Goal: Check status: Check status

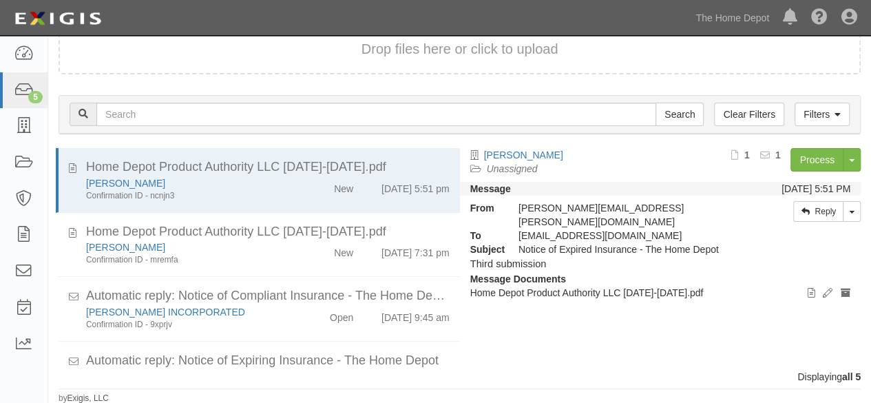
scroll to position [106, 0]
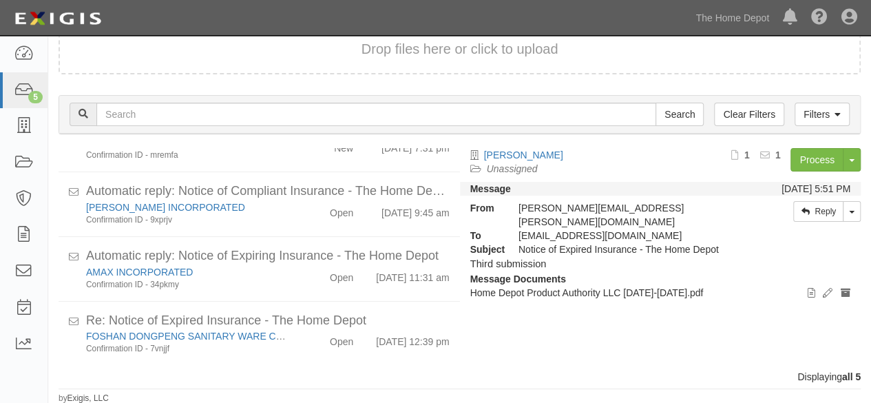
scroll to position [106, 0]
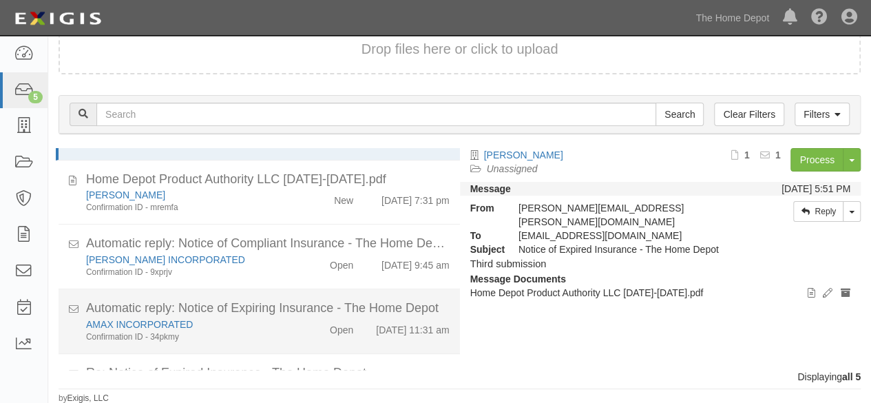
scroll to position [106, 0]
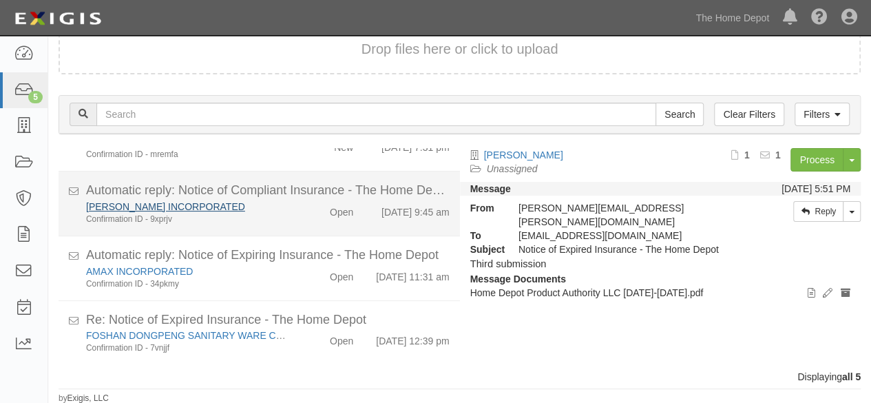
scroll to position [106, 0]
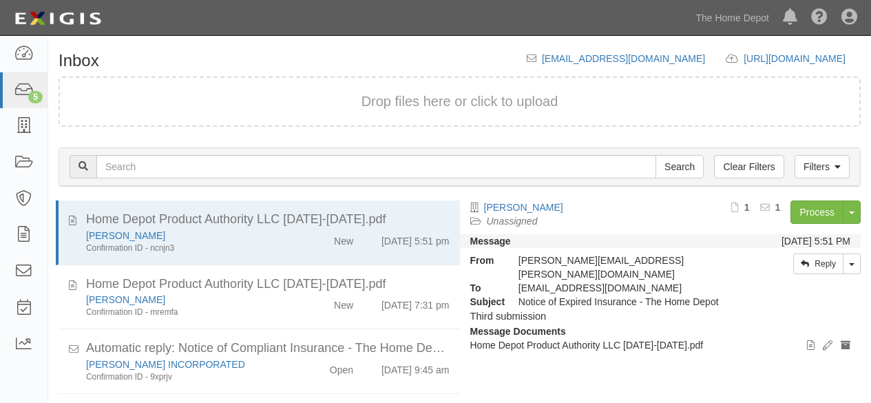
scroll to position [52, 0]
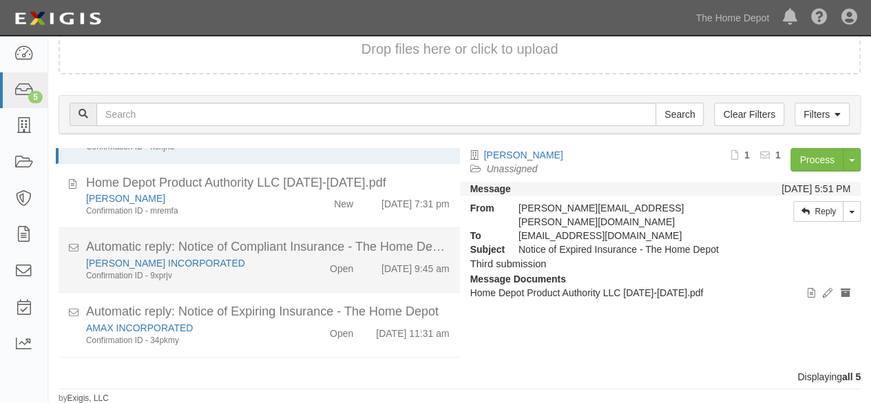
scroll to position [106, 0]
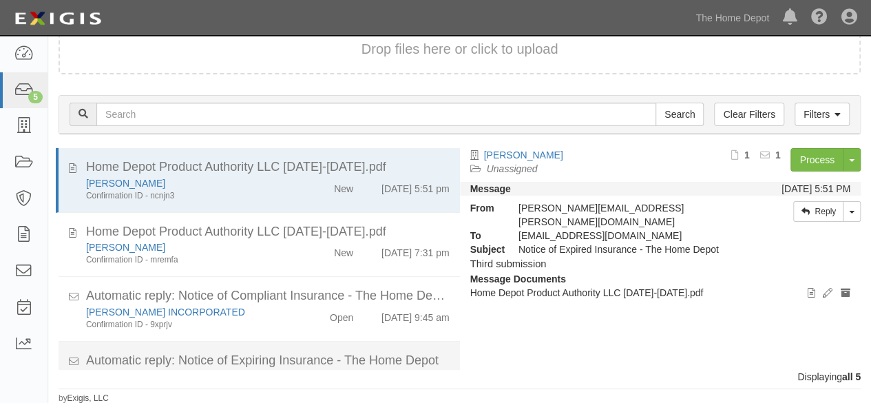
scroll to position [106, 0]
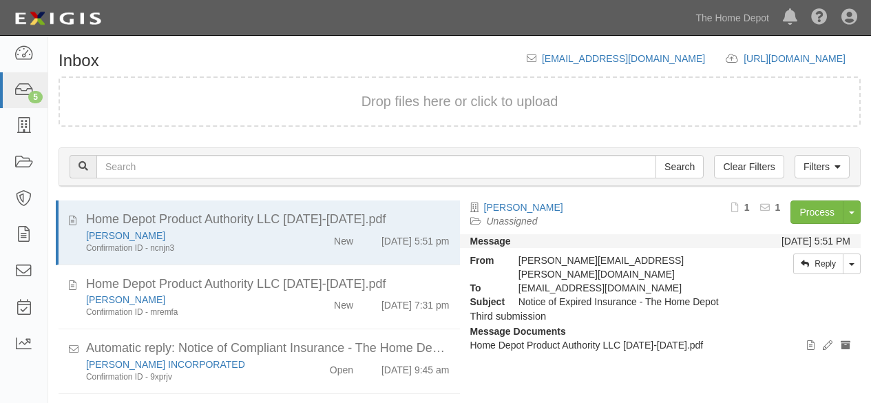
scroll to position [52, 0]
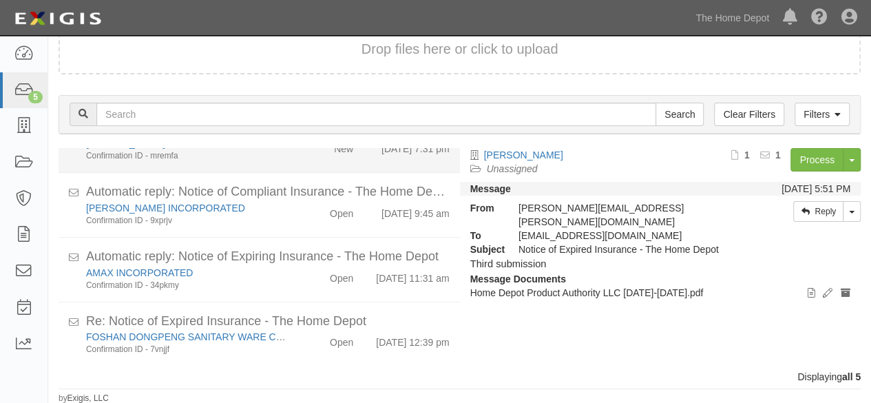
scroll to position [106, 0]
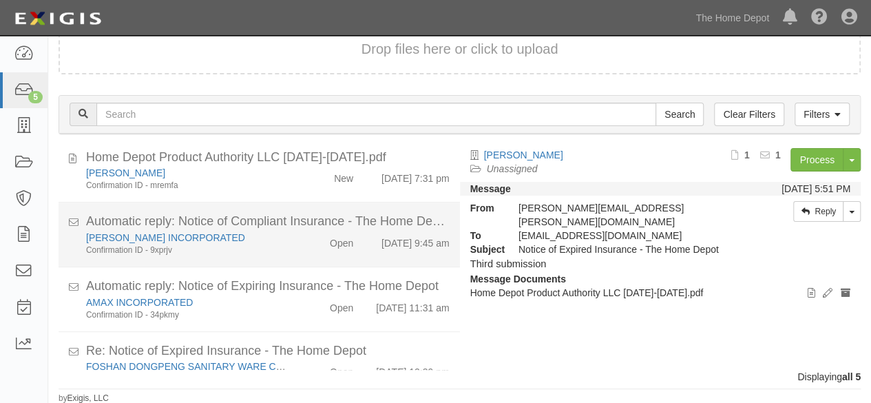
scroll to position [106, 0]
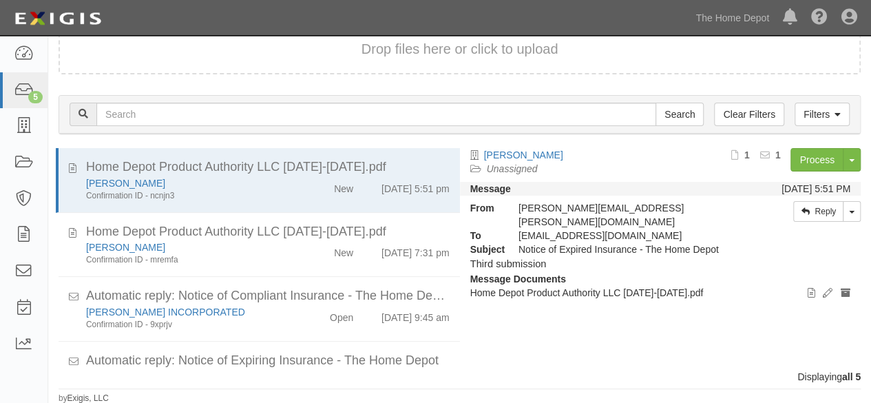
scroll to position [106, 0]
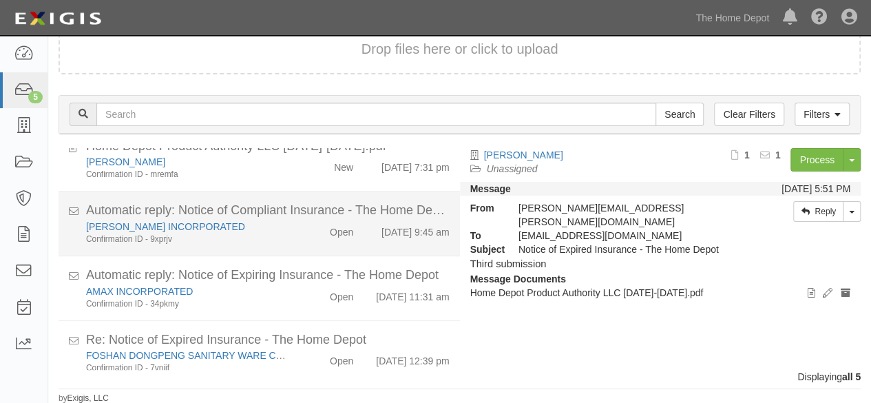
scroll to position [106, 0]
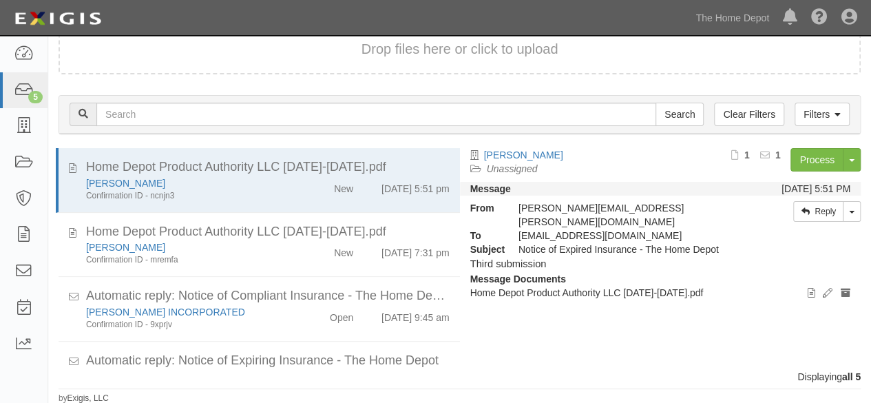
scroll to position [106, 0]
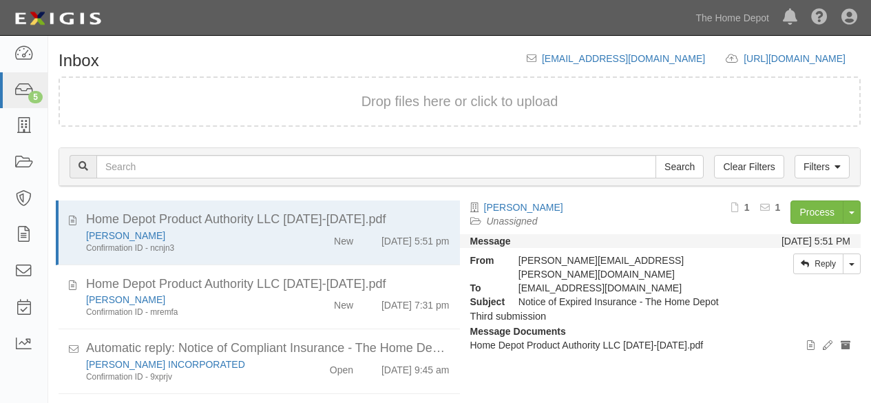
scroll to position [52, 0]
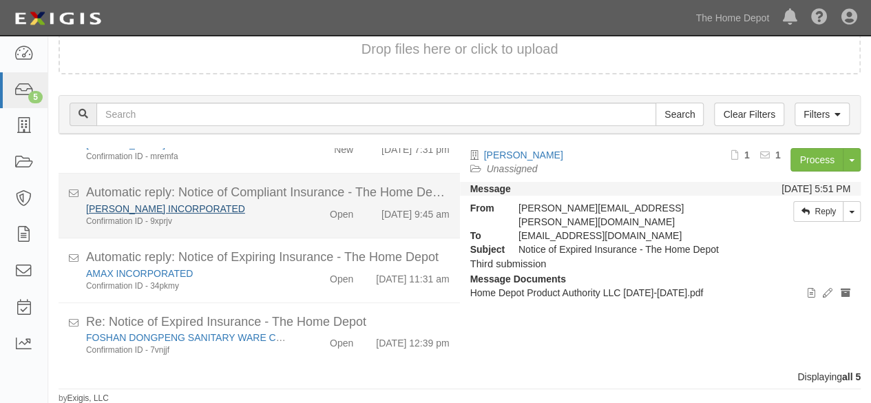
scroll to position [106, 0]
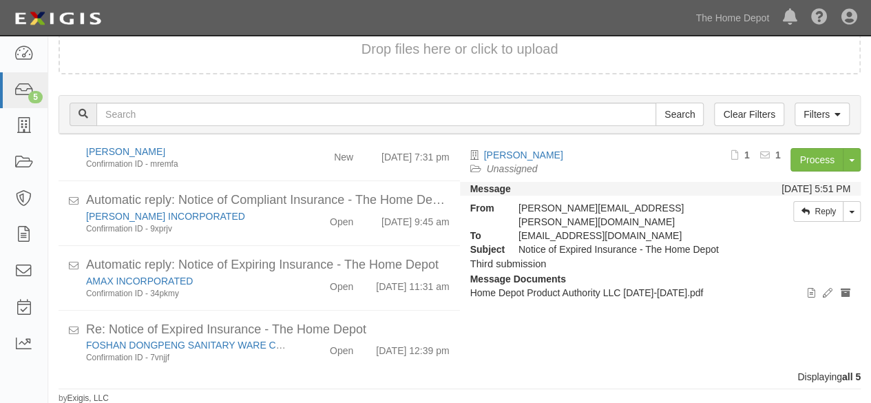
scroll to position [106, 0]
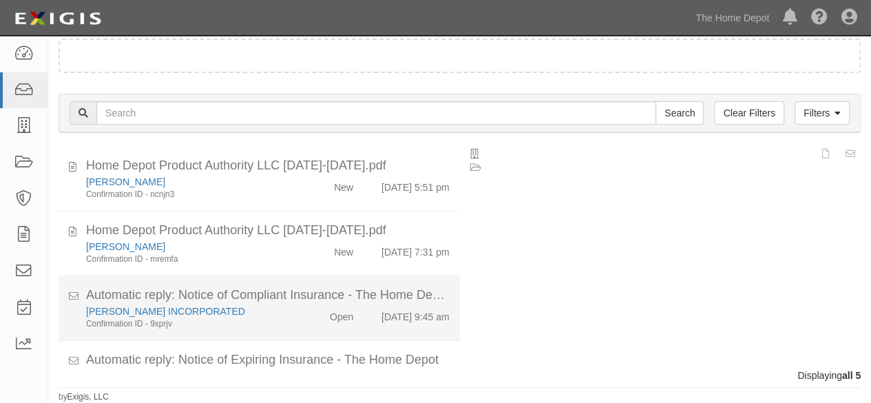
scroll to position [52, 0]
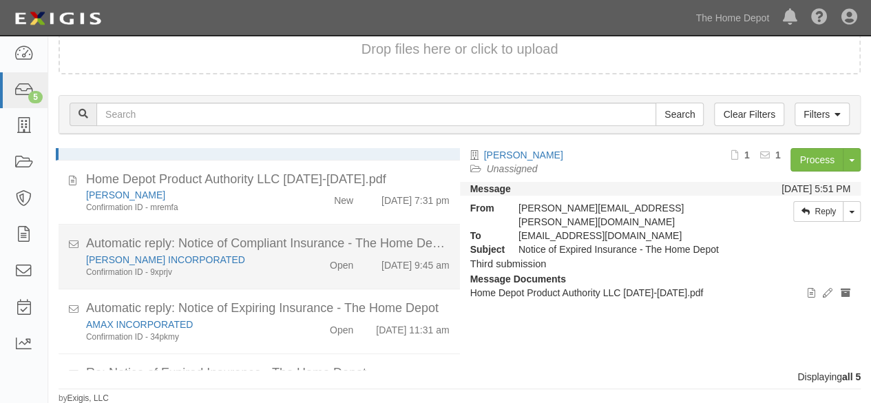
scroll to position [106, 0]
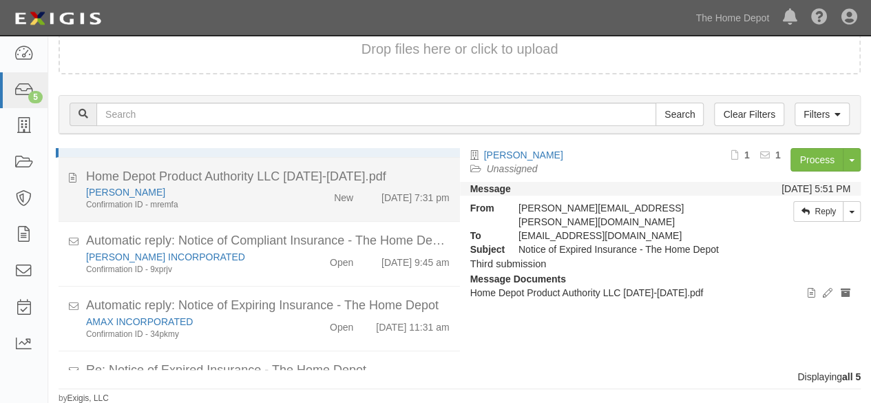
scroll to position [106, 0]
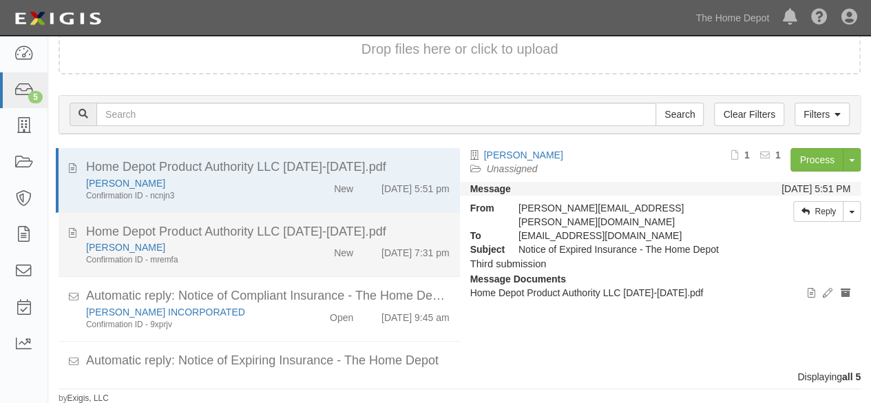
scroll to position [47, 0]
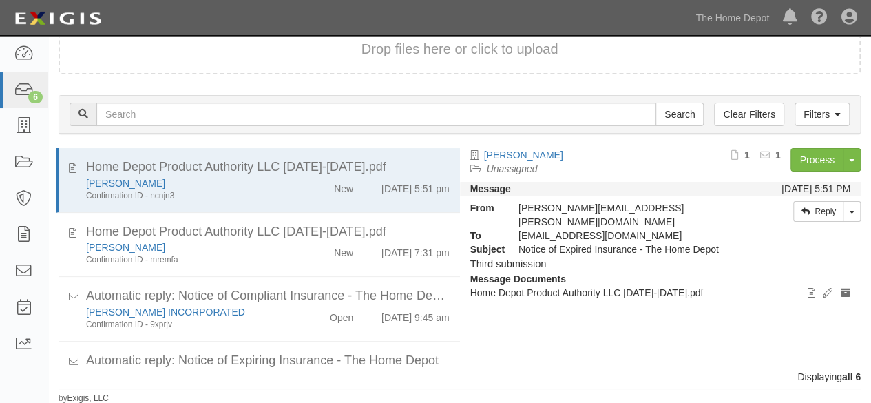
scroll to position [170, 0]
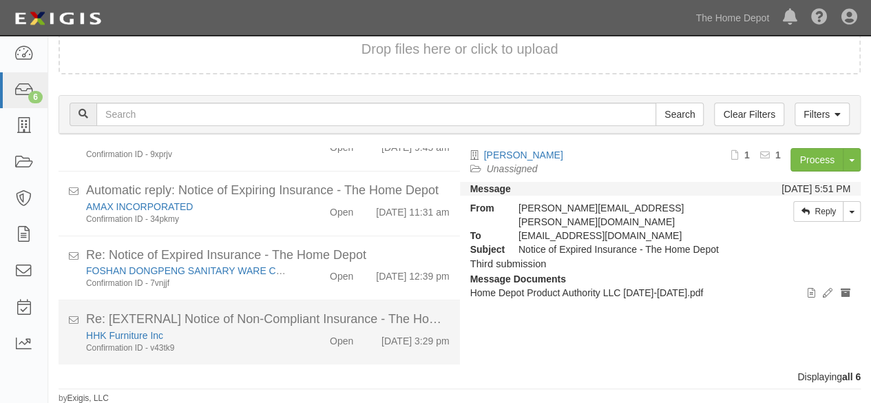
click at [233, 345] on div "Confirmation ID - v43tk9" at bounding box center [187, 348] width 203 height 12
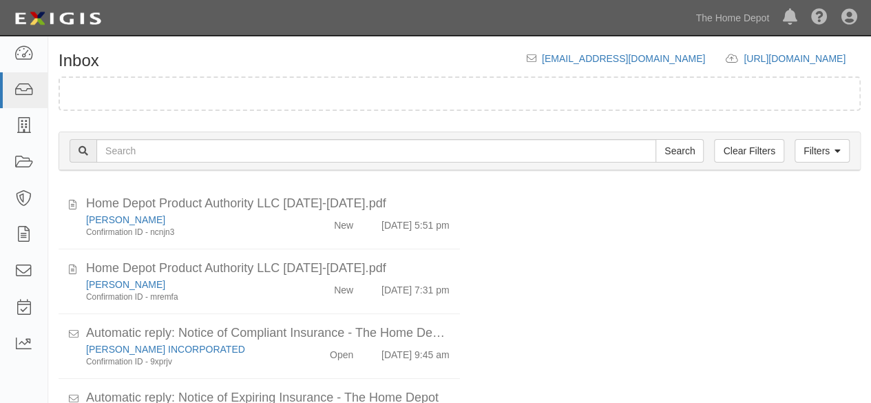
scroll to position [52, 0]
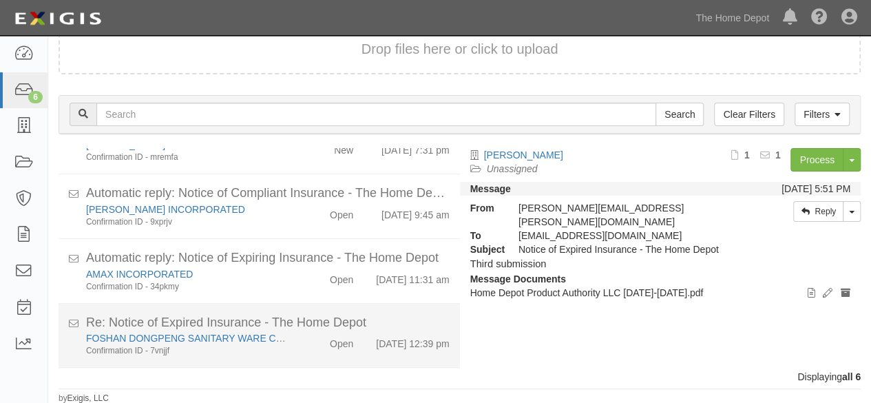
scroll to position [170, 0]
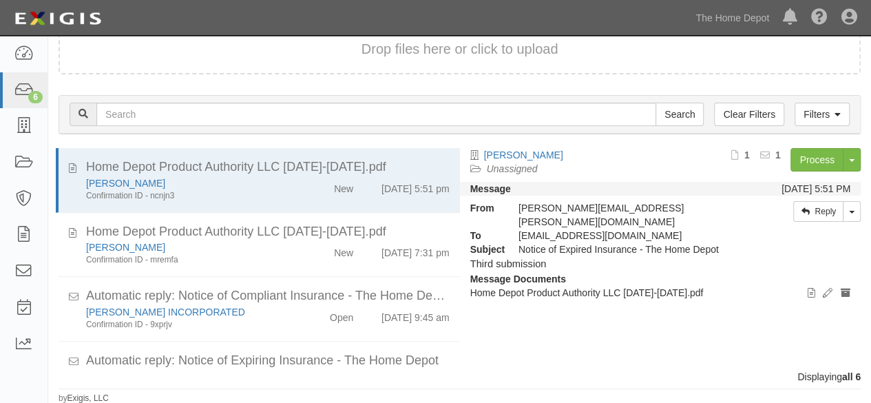
scroll to position [170, 0]
